Goal: Book appointment/travel/reservation

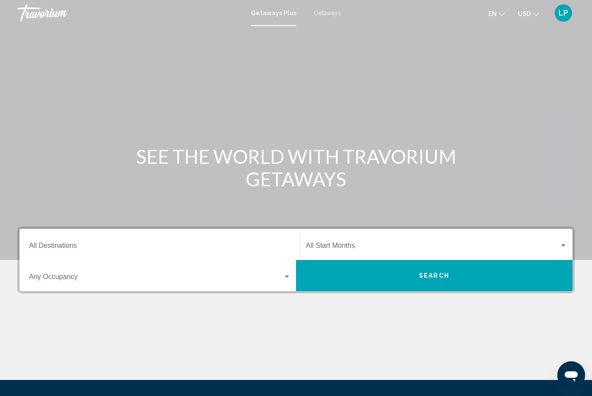
click at [327, 240] on div "Start Month All Start Months" at bounding box center [436, 244] width 261 height 27
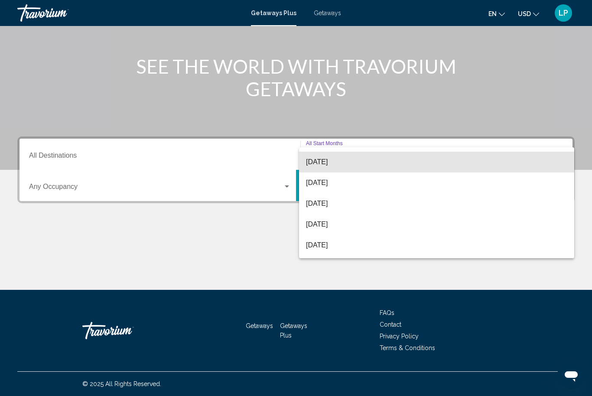
scroll to position [66, 0]
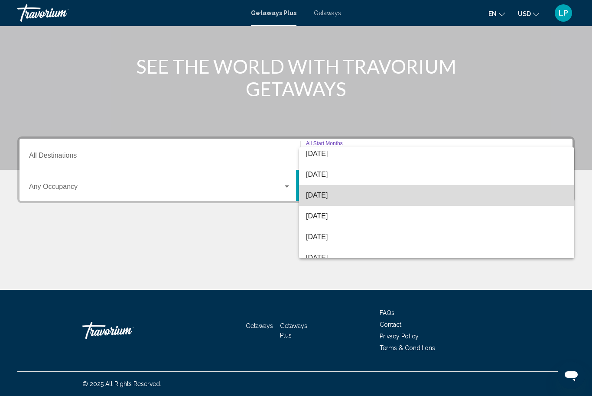
click at [332, 196] on span "[DATE]" at bounding box center [436, 195] width 261 height 21
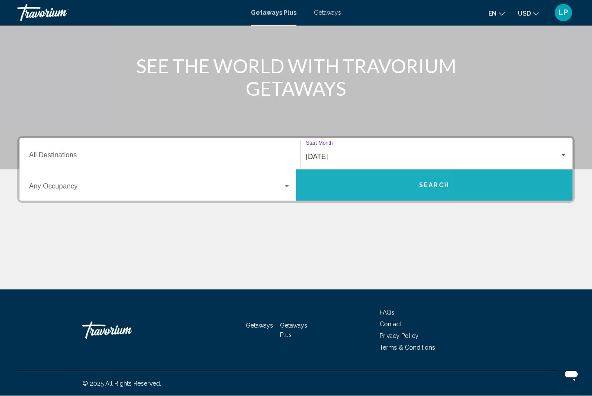
click at [349, 182] on button "Search" at bounding box center [434, 185] width 277 height 31
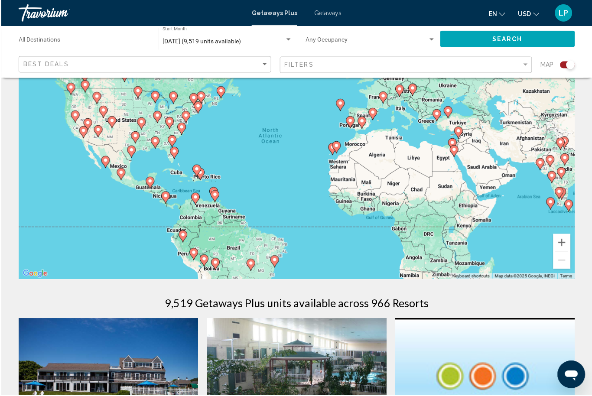
scroll to position [26, 0]
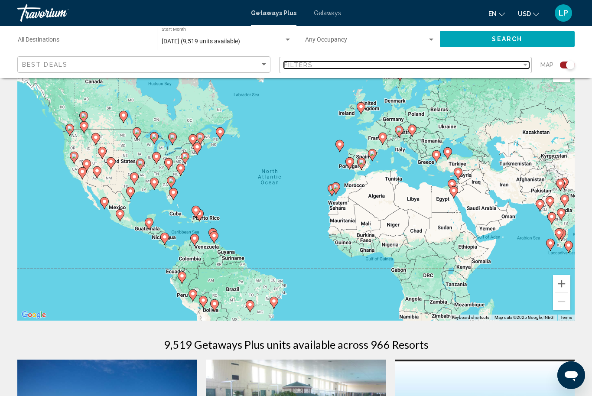
click at [520, 68] on div "Filters" at bounding box center [403, 65] width 238 height 7
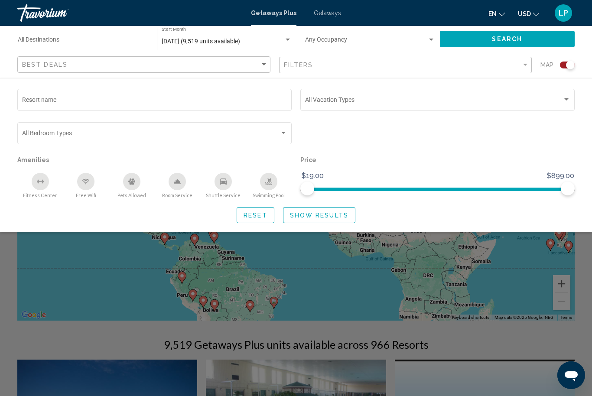
click at [558, 104] on span "Search widget" at bounding box center [433, 101] width 257 height 7
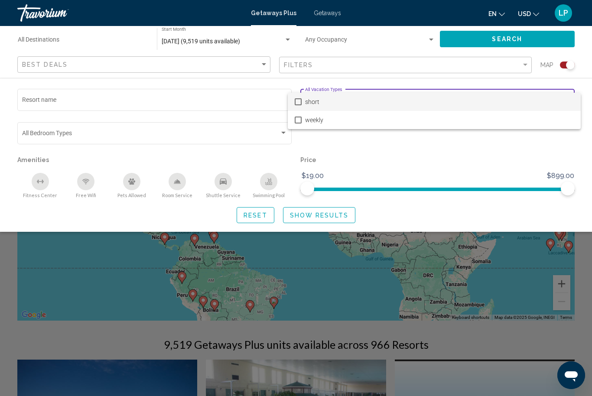
click at [488, 153] on div at bounding box center [296, 198] width 592 height 396
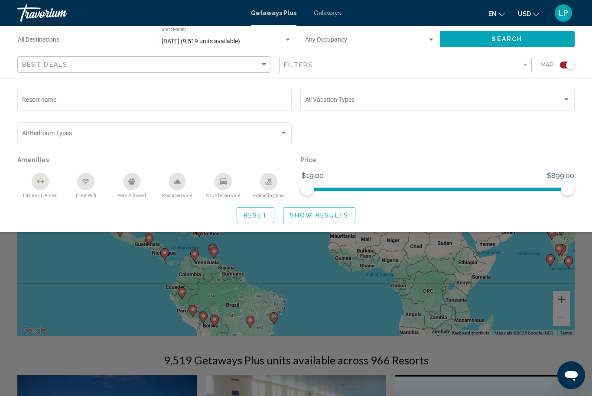
scroll to position [12, 0]
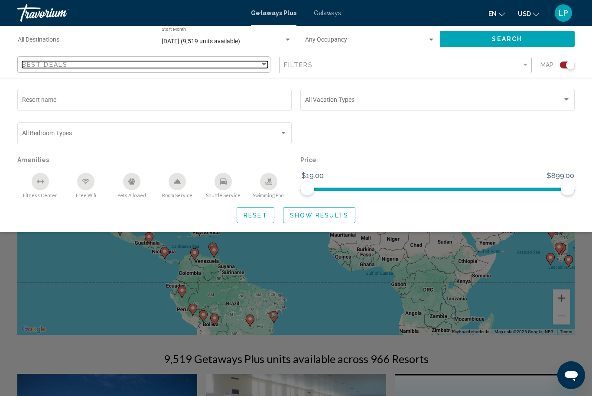
click at [260, 65] on div "Sort by" at bounding box center [264, 64] width 8 height 7
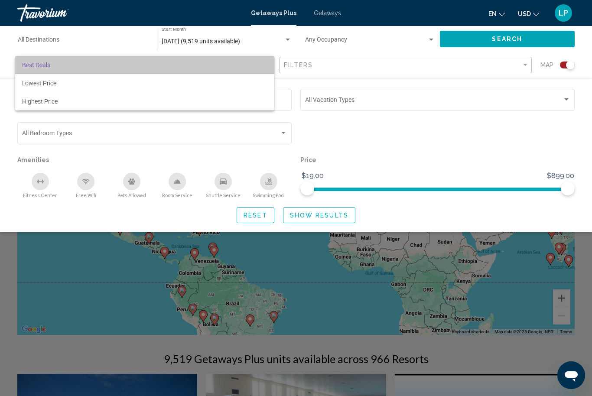
click at [254, 67] on span "Best Deals" at bounding box center [144, 65] width 245 height 18
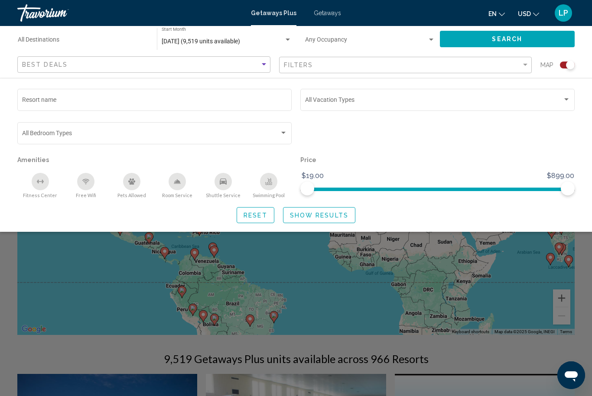
click at [427, 37] on div "Search widget" at bounding box center [431, 39] width 8 height 7
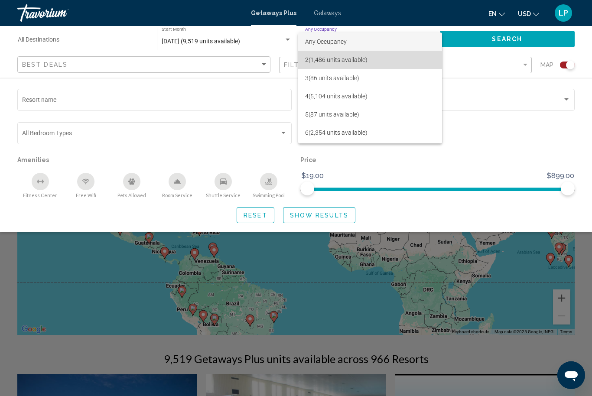
click at [356, 64] on span "2 (1,486 units available)" at bounding box center [370, 60] width 130 height 18
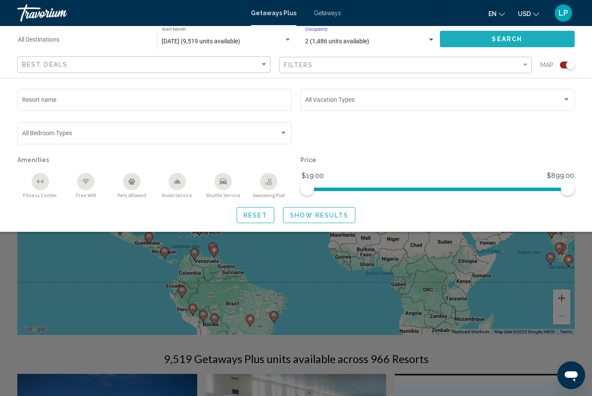
click at [515, 41] on span "Search" at bounding box center [507, 39] width 30 height 7
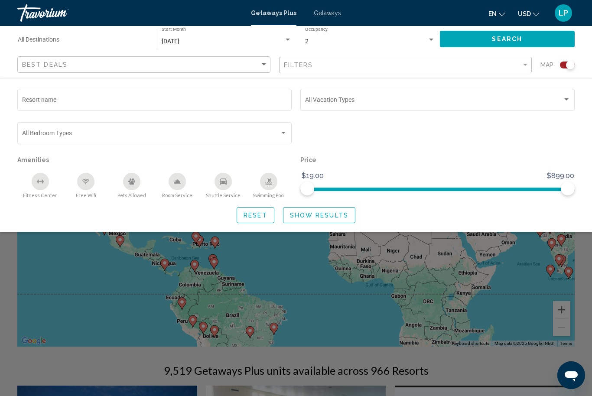
click at [264, 193] on span "Swimming Pool" at bounding box center [269, 195] width 32 height 6
click at [340, 286] on div "Search widget" at bounding box center [296, 263] width 592 height 266
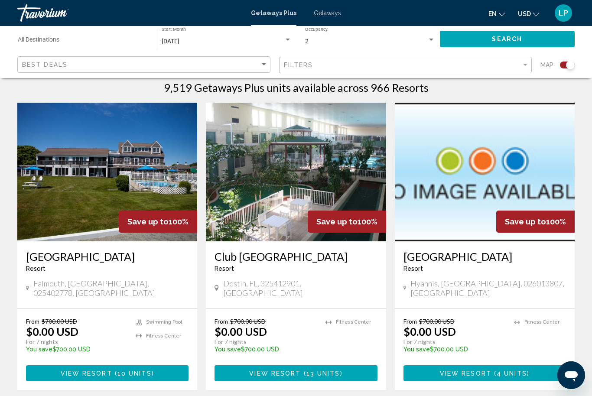
scroll to position [282, 0]
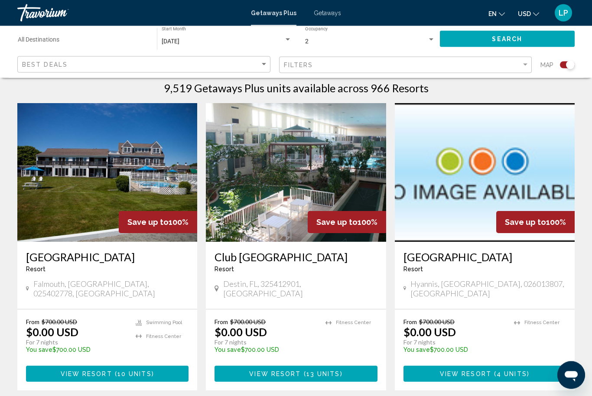
click at [280, 188] on img "Main content" at bounding box center [296, 173] width 180 height 139
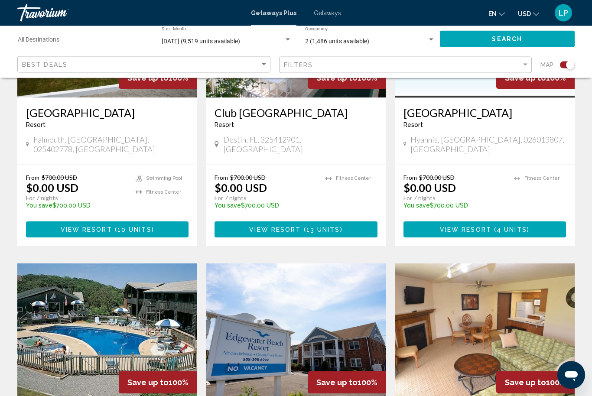
scroll to position [427, 0]
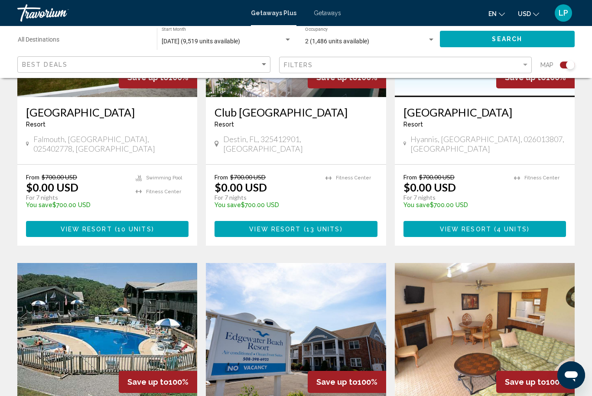
click at [285, 226] on span "View Resort" at bounding box center [275, 229] width 52 height 7
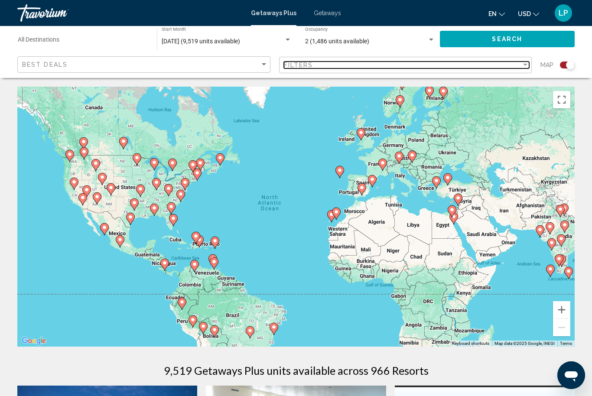
click at [315, 65] on div "Filters" at bounding box center [403, 65] width 238 height 7
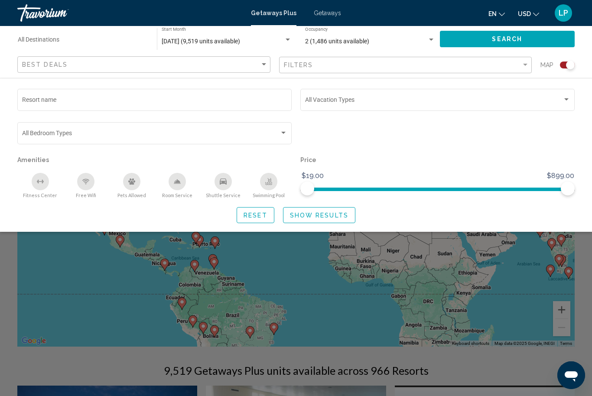
click at [282, 133] on div "Search widget" at bounding box center [283, 133] width 4 height 2
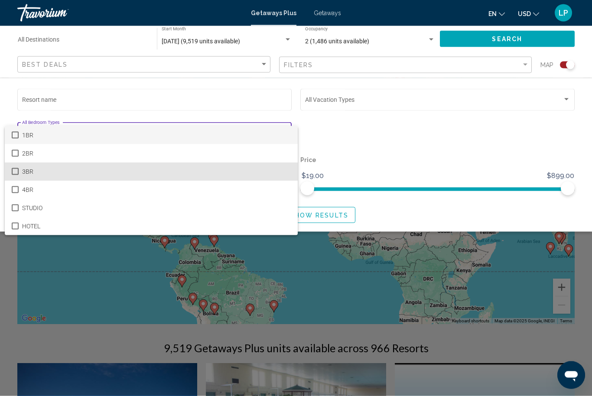
scroll to position [21, 0]
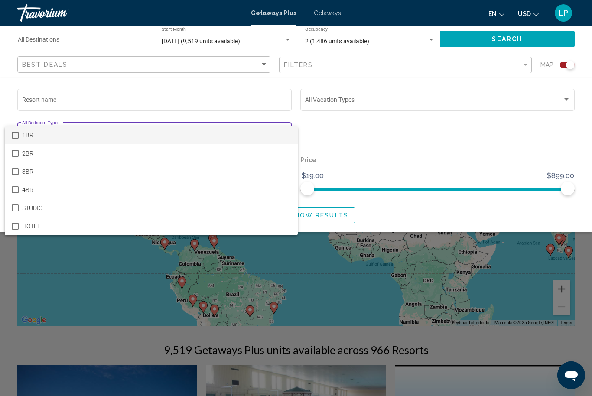
click at [385, 155] on div at bounding box center [296, 198] width 592 height 396
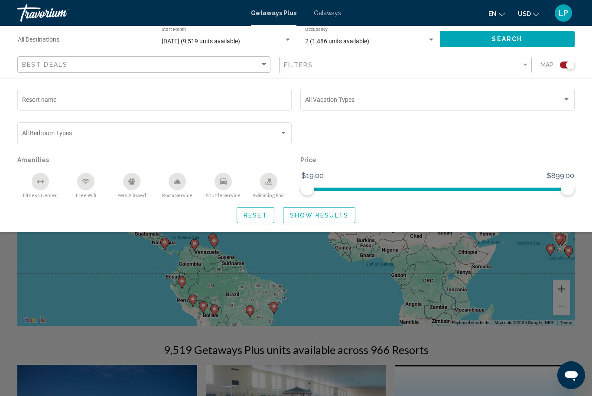
click at [414, 155] on p "Price" at bounding box center [437, 160] width 274 height 12
click at [370, 101] on span "Search widget" at bounding box center [433, 101] width 257 height 7
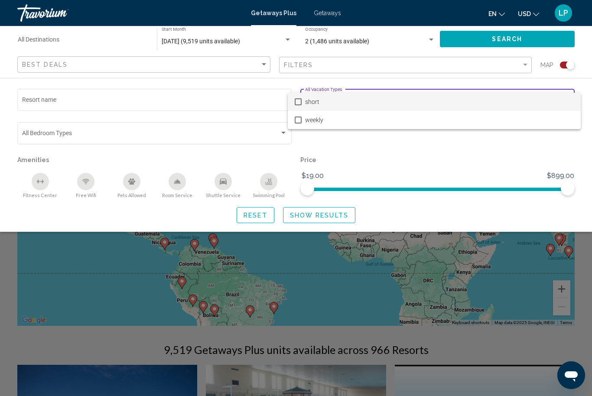
click at [384, 152] on div at bounding box center [296, 198] width 592 height 396
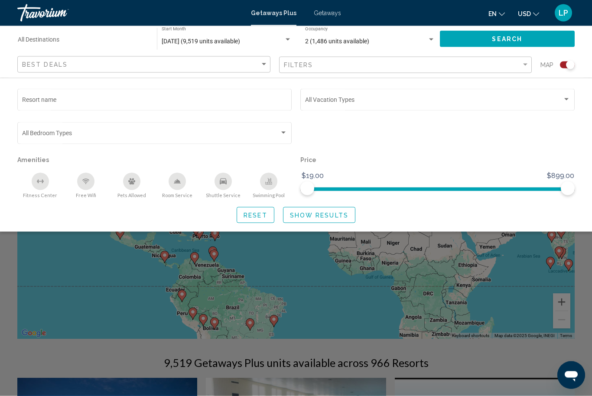
scroll to position [0, 0]
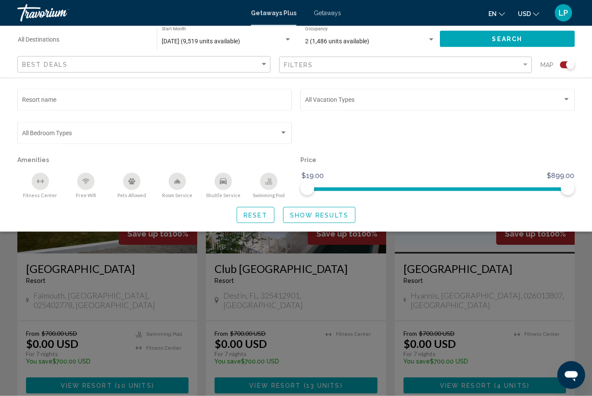
click at [453, 243] on div "Search widget" at bounding box center [296, 263] width 592 height 266
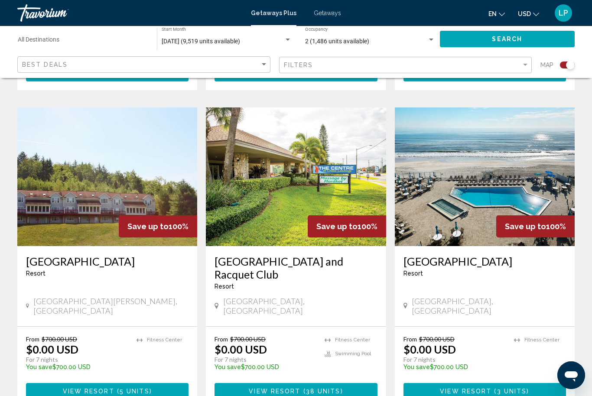
scroll to position [1226, 0]
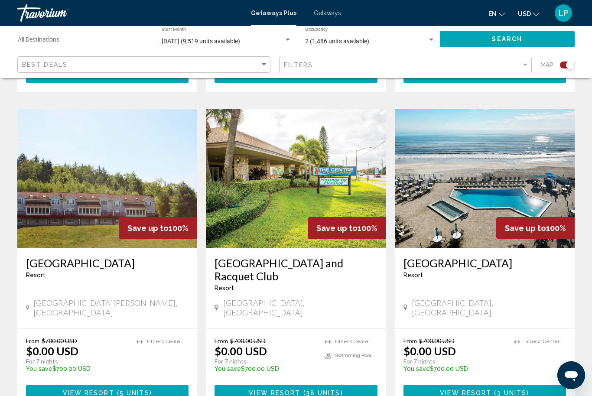
click at [59, 197] on img "Main content" at bounding box center [107, 178] width 180 height 139
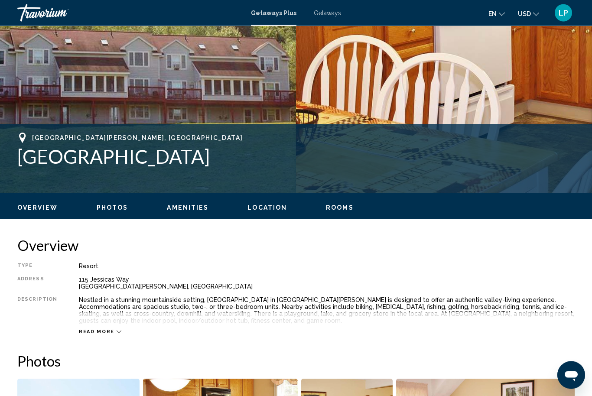
click at [85, 330] on span "Read more" at bounding box center [97, 332] width 36 height 6
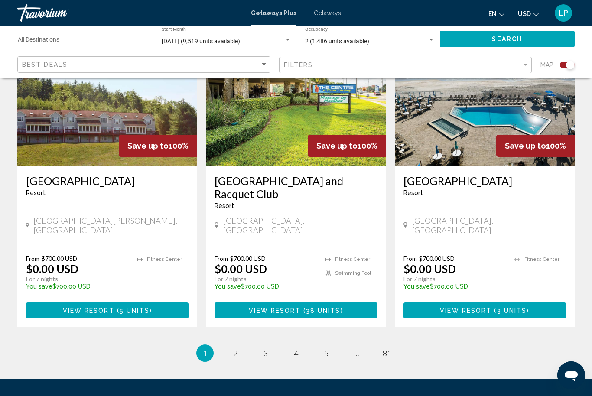
scroll to position [1309, 0]
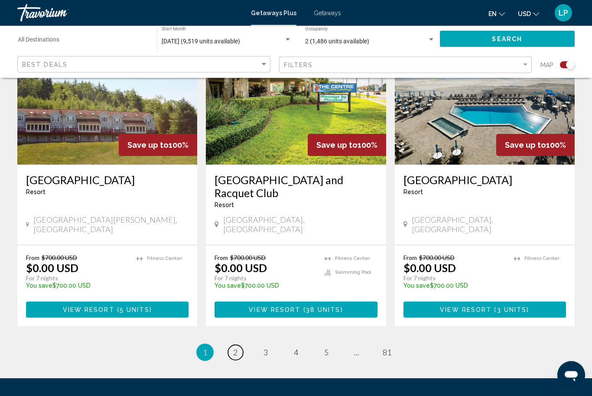
click at [230, 345] on link "page 2" at bounding box center [235, 352] width 15 height 15
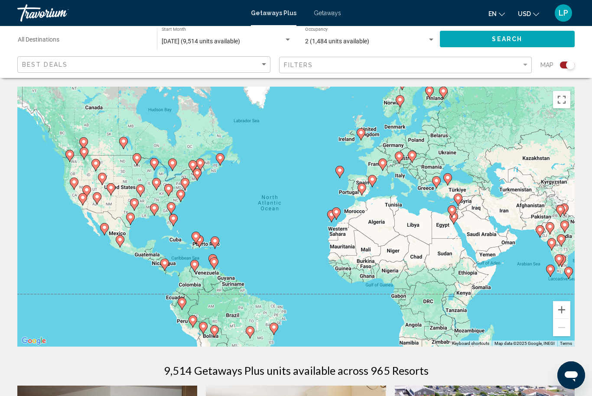
click at [440, 179] on icon "Main content" at bounding box center [436, 182] width 9 height 12
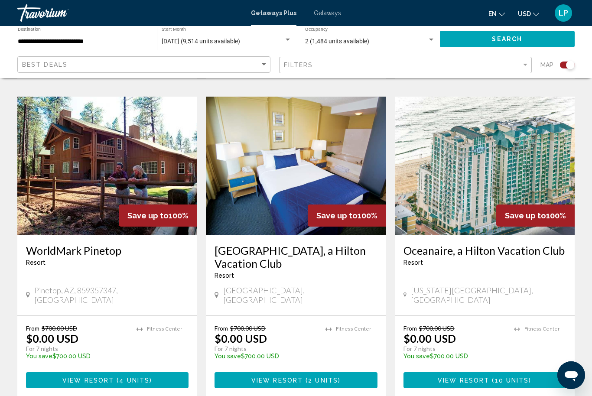
scroll to position [1246, 0]
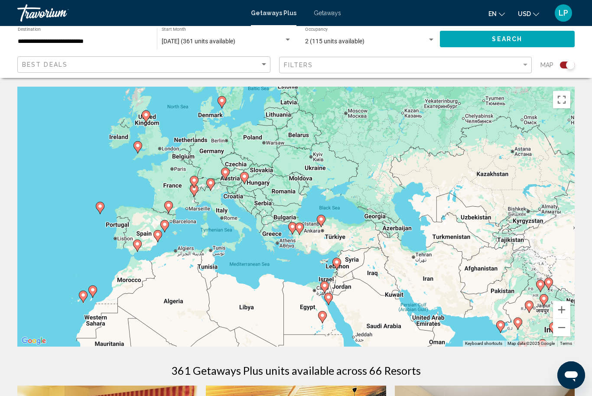
click at [79, 44] on input "**********" at bounding box center [83, 41] width 130 height 7
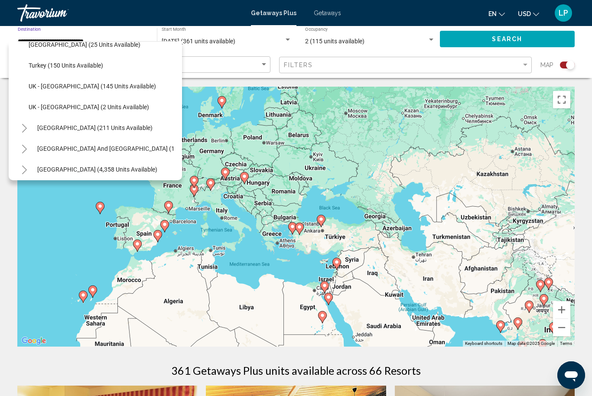
scroll to position [427, 0]
click at [43, 66] on span "Turkey (150 units available)" at bounding box center [67, 66] width 75 height 7
type input "**********"
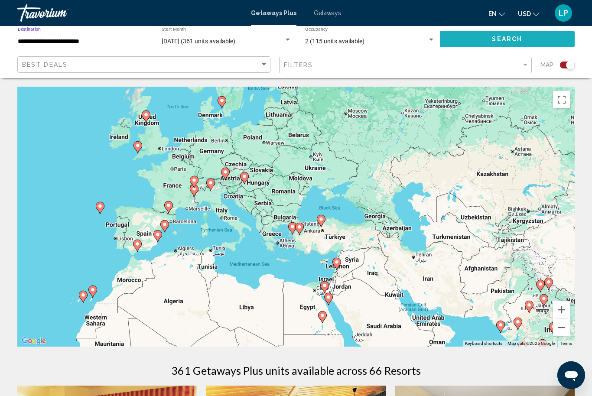
click at [460, 40] on button "Search" at bounding box center [507, 39] width 135 height 16
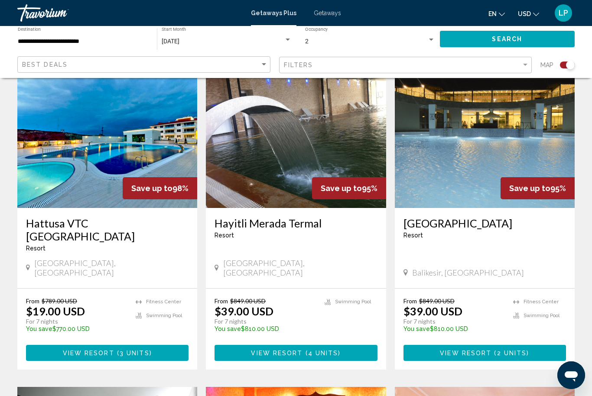
scroll to position [316, 0]
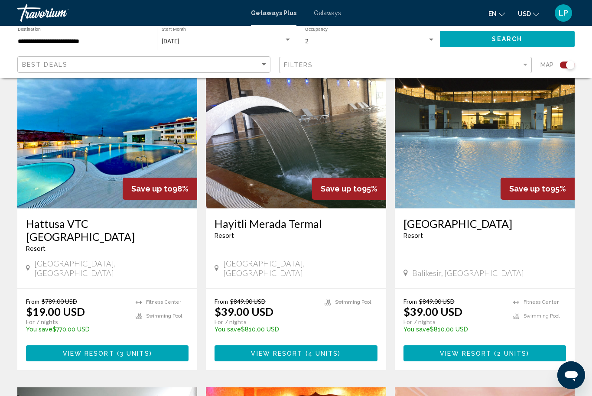
click at [91, 345] on button "View Resort ( 3 units )" at bounding box center [107, 353] width 163 height 16
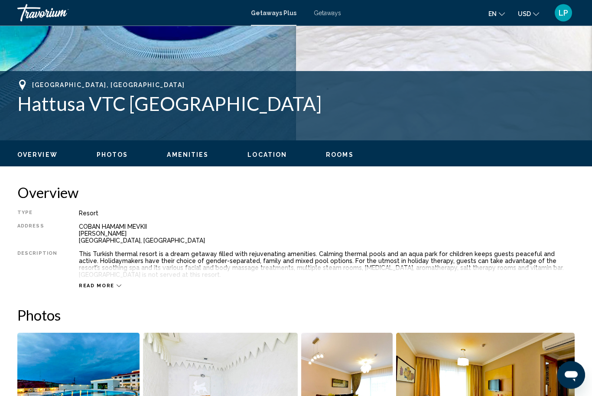
scroll to position [308, 0]
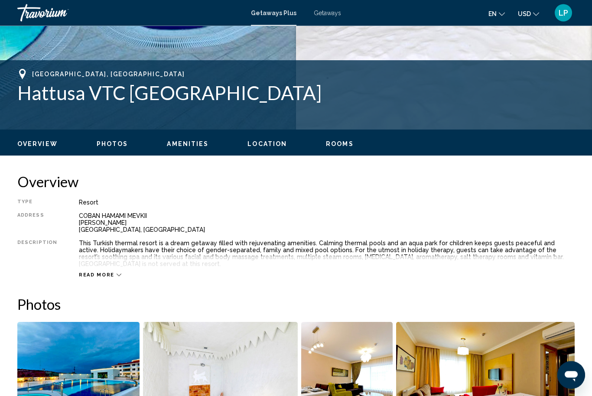
click at [99, 273] on span "Read more" at bounding box center [97, 276] width 36 height 6
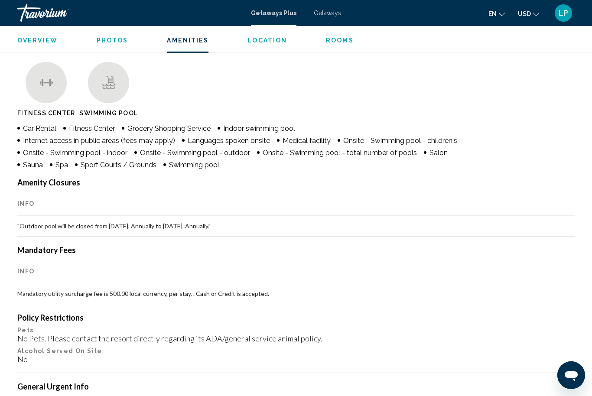
scroll to position [831, 0]
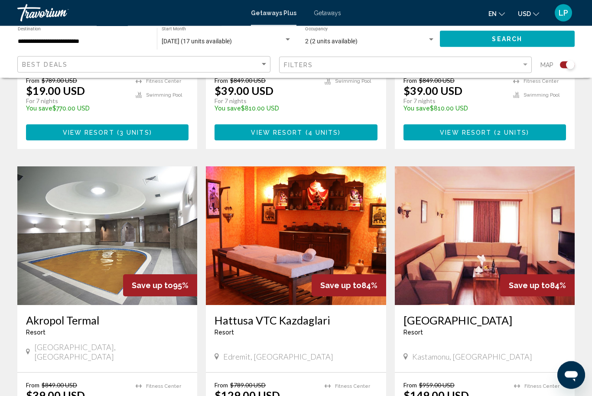
scroll to position [537, 0]
click at [76, 250] on img "Main content" at bounding box center [107, 235] width 180 height 139
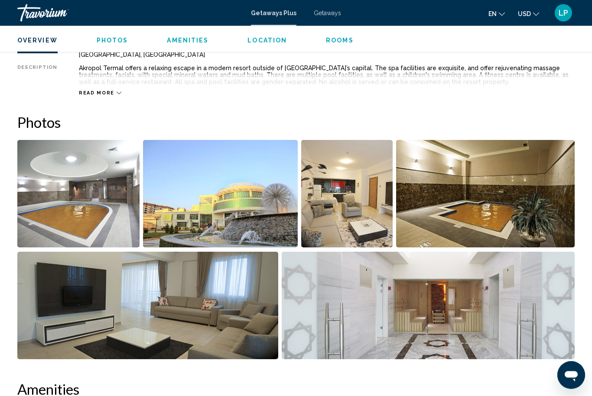
scroll to position [481, 0]
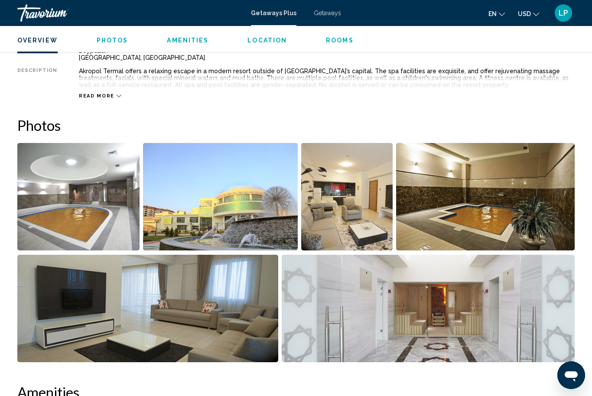
click at [108, 98] on span "Read more" at bounding box center [97, 96] width 36 height 6
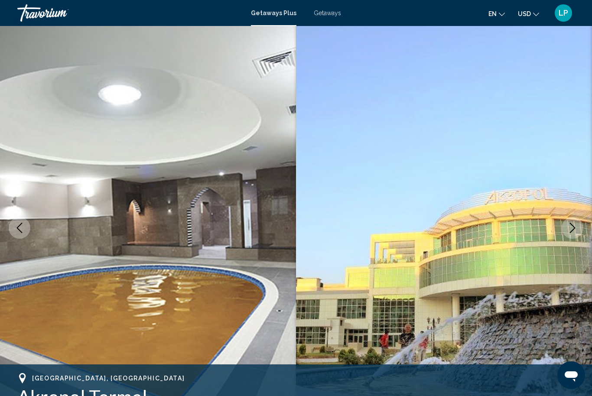
scroll to position [0, 0]
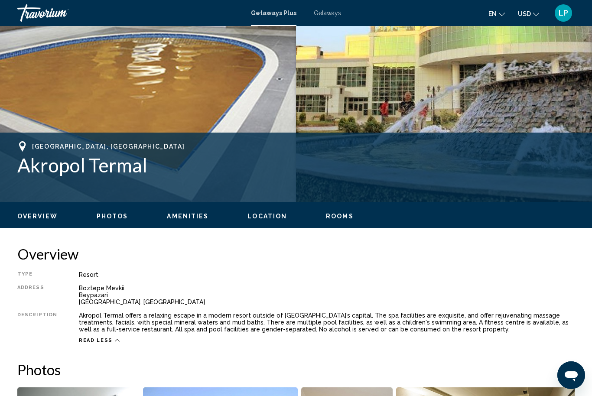
click at [188, 217] on span "Amenities" at bounding box center [188, 216] width 42 height 7
